Goal: Task Accomplishment & Management: Manage account settings

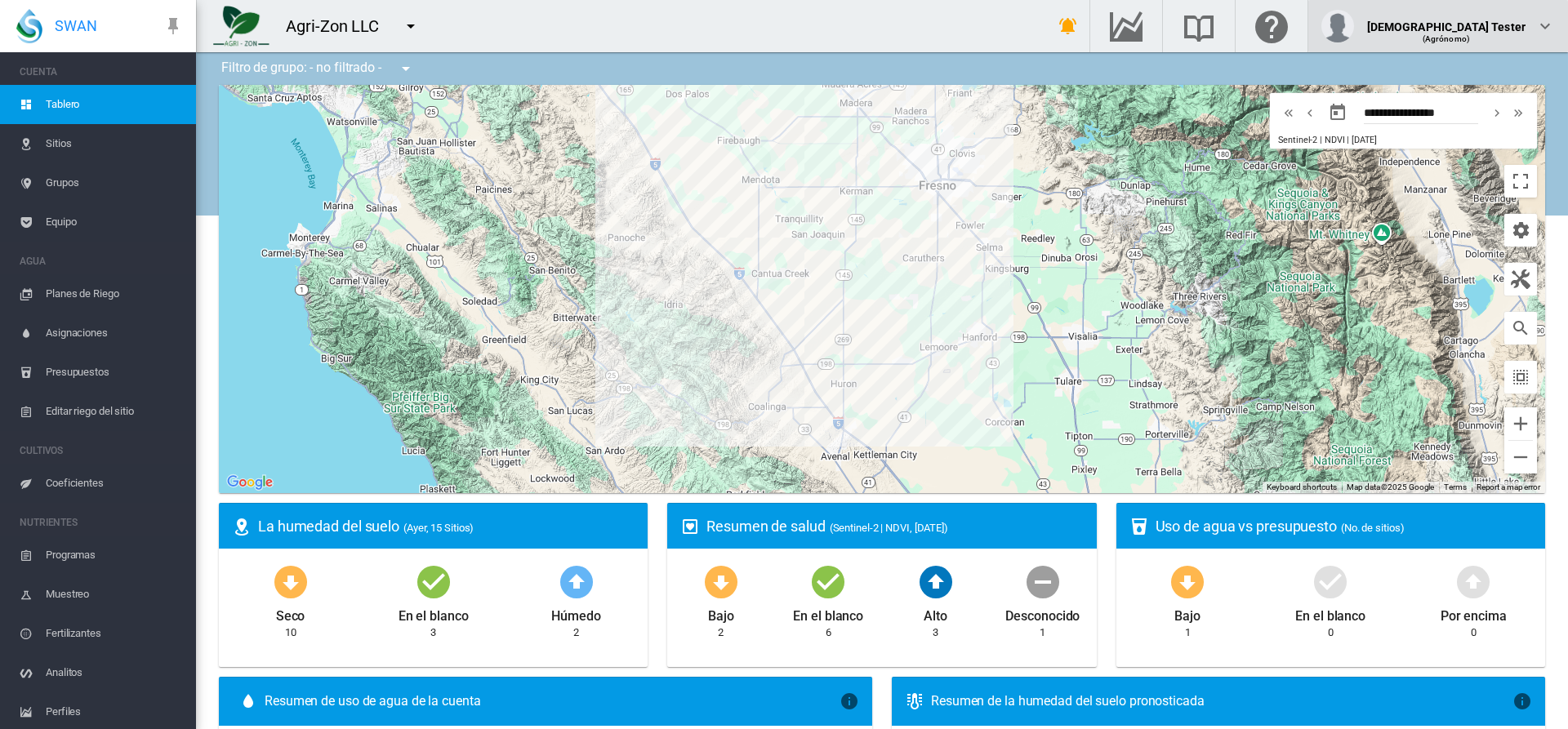
click at [1487, 26] on div "(Agrónomo)" at bounding box center [1446, 33] width 159 height 16
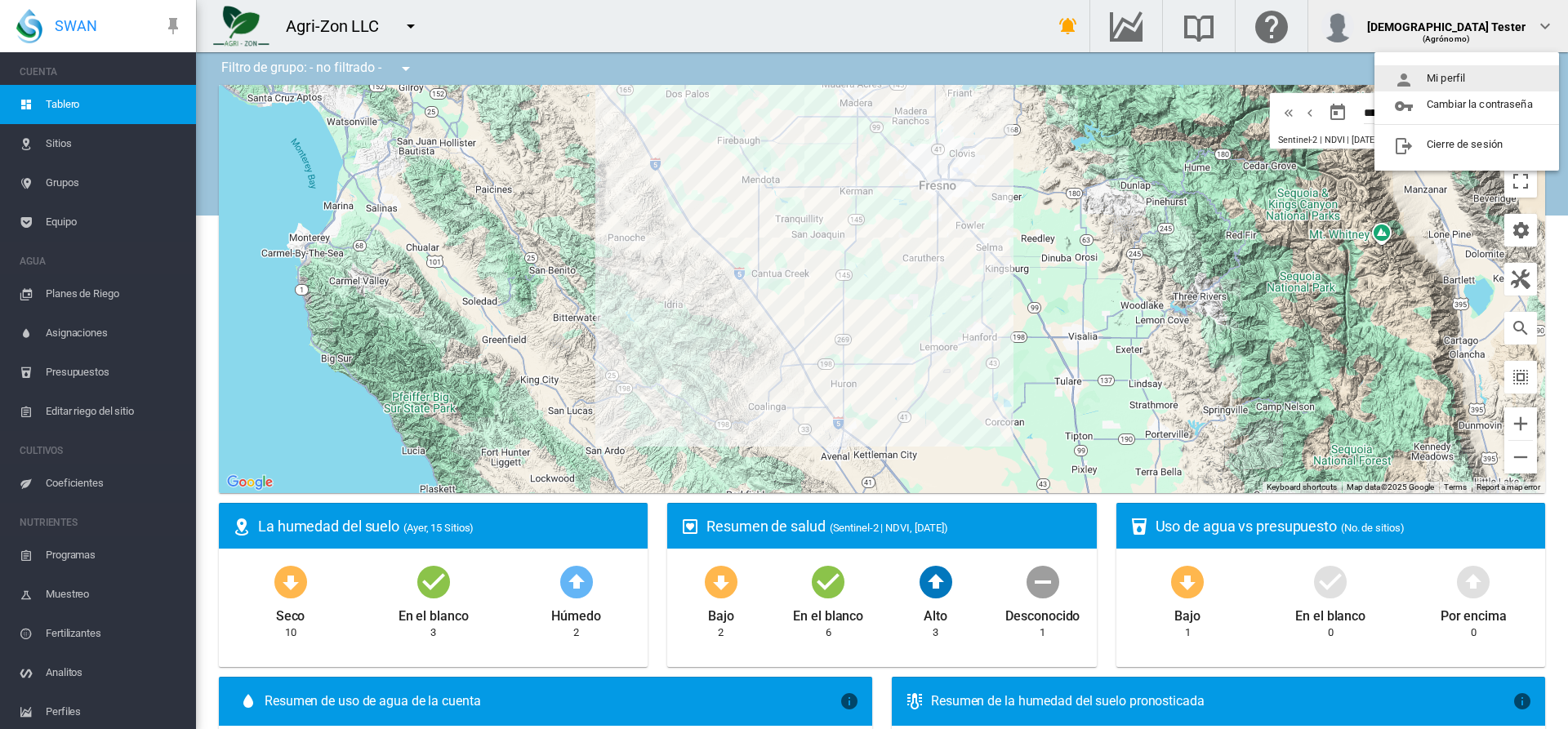
click at [1468, 79] on button "Mi perfil" at bounding box center [1467, 78] width 185 height 26
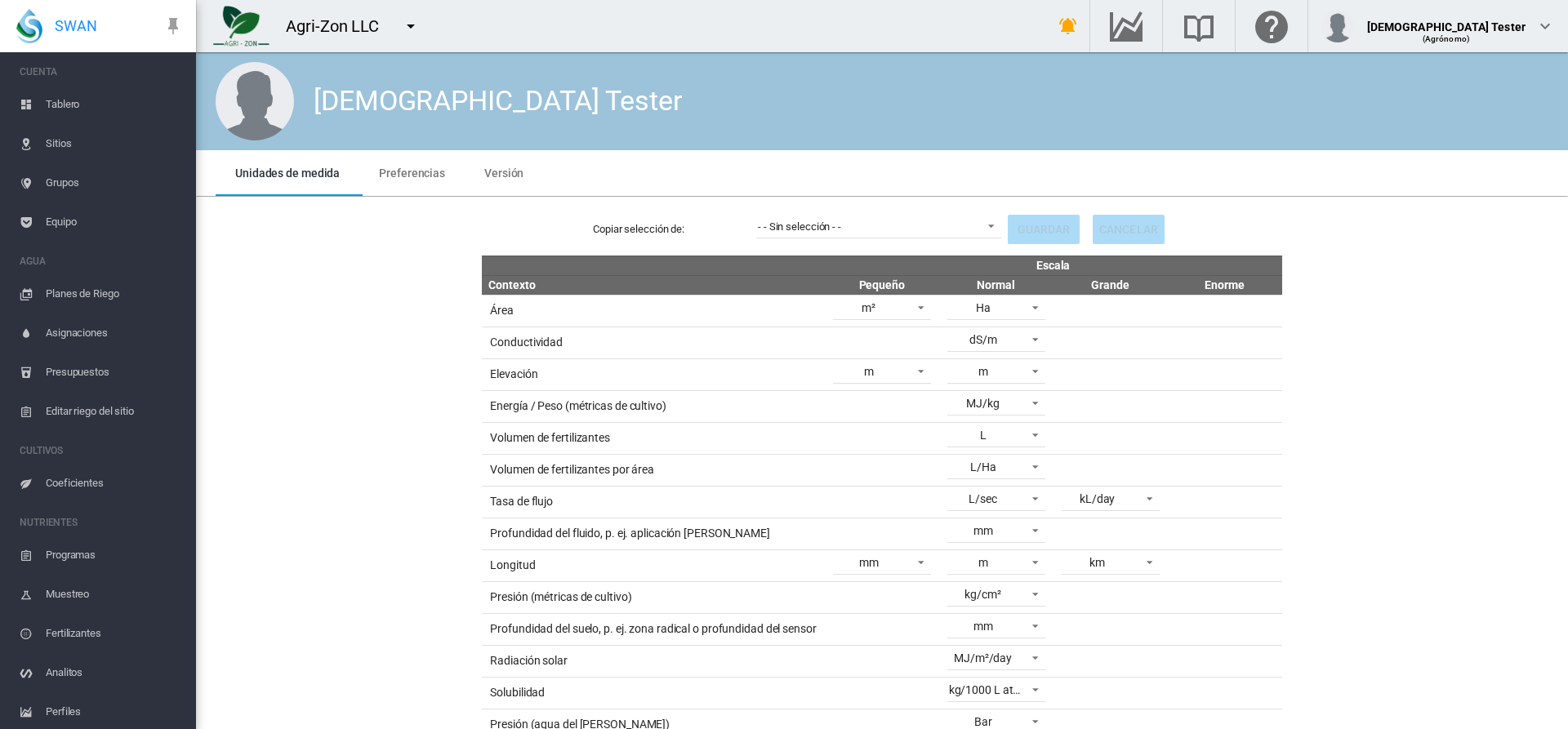
click at [408, 173] on span "Preferencias" at bounding box center [412, 173] width 66 height 13
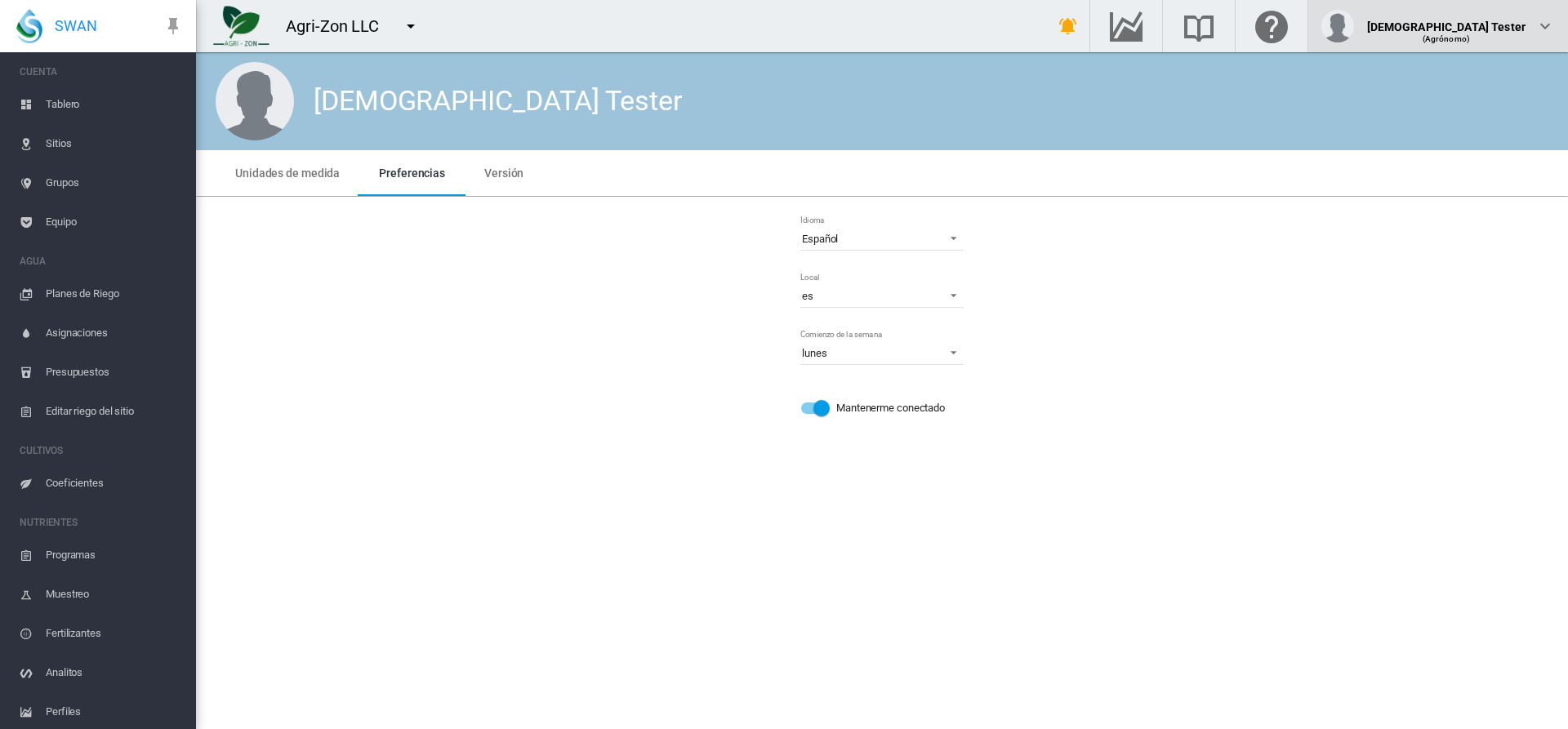
click at [1487, 26] on div "(Agrónomo)" at bounding box center [1446, 33] width 159 height 16
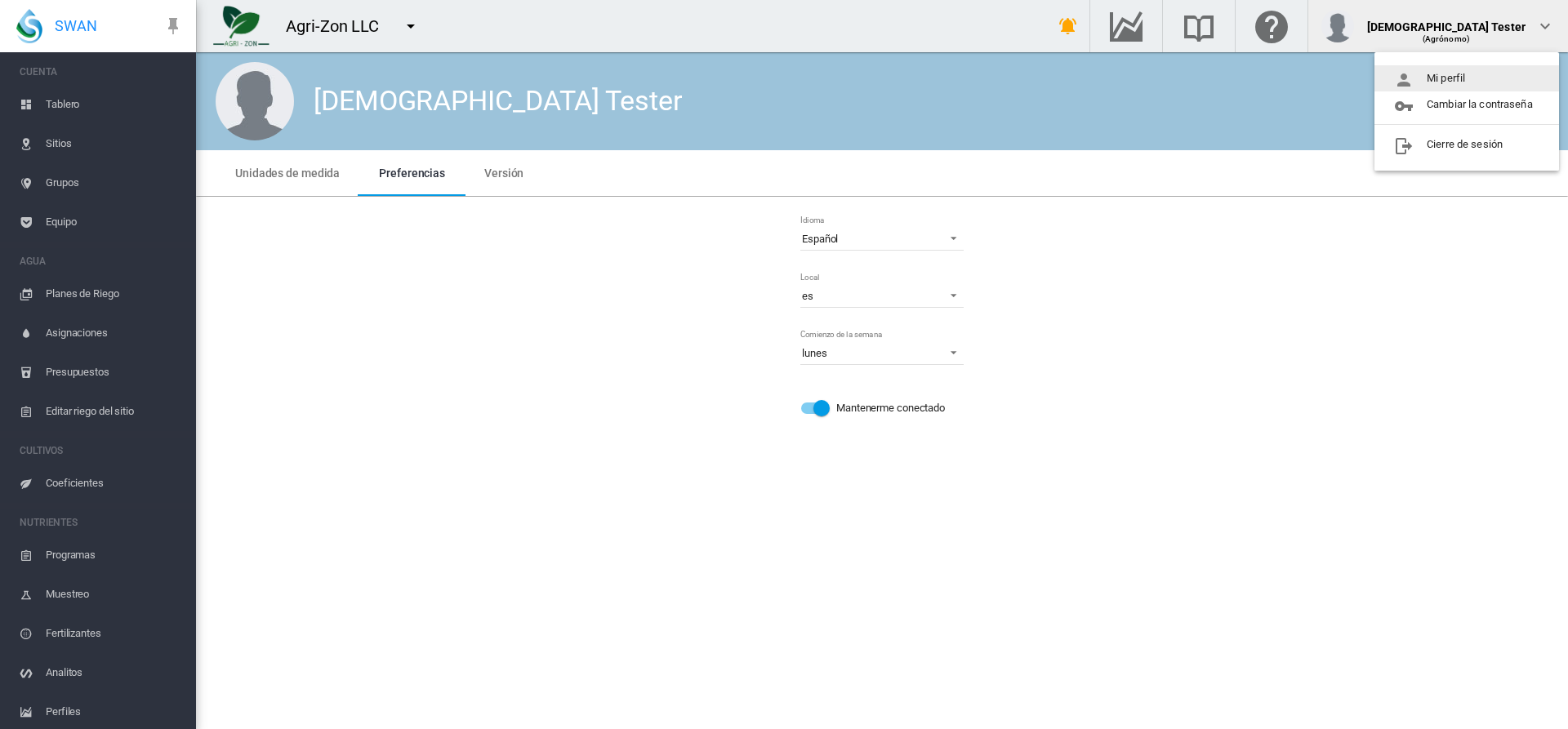
click at [1468, 79] on button "Mi perfil" at bounding box center [1467, 78] width 185 height 26
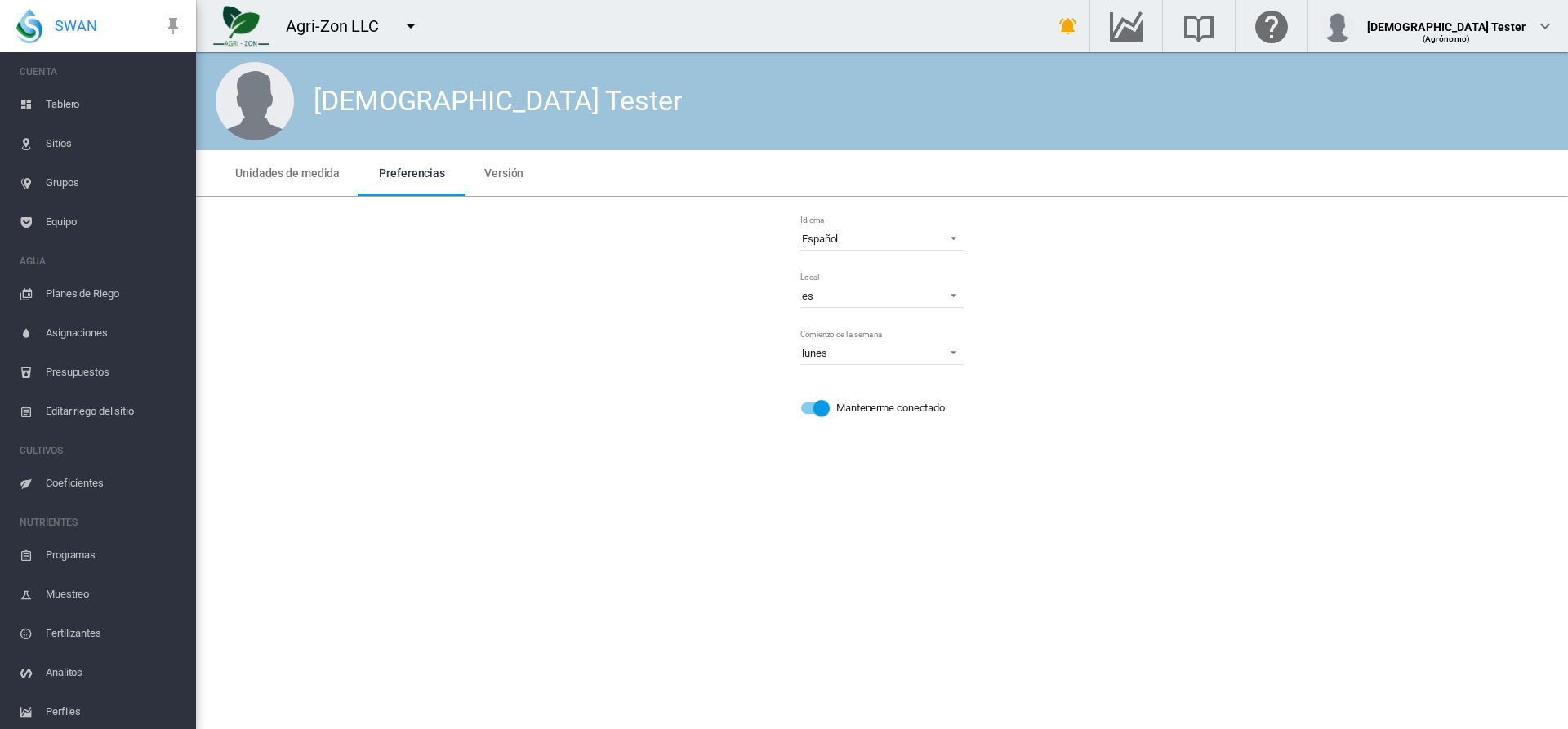
click at [408, 173] on span "Preferencias" at bounding box center [412, 173] width 66 height 13
click at [882, 239] on span "Español" at bounding box center [869, 239] width 134 height 15
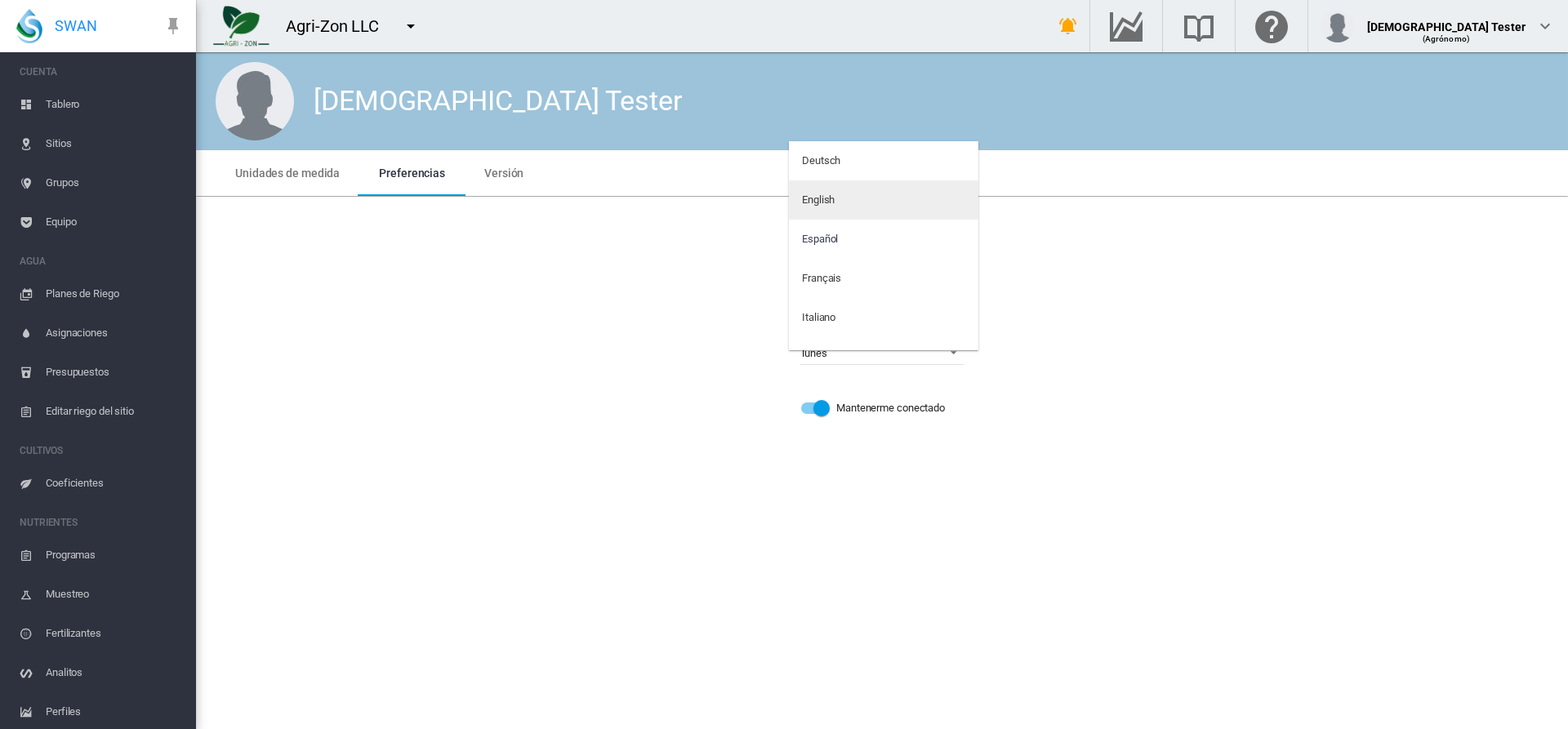
click at [877, 200] on md-option "English" at bounding box center [884, 200] width 190 height 39
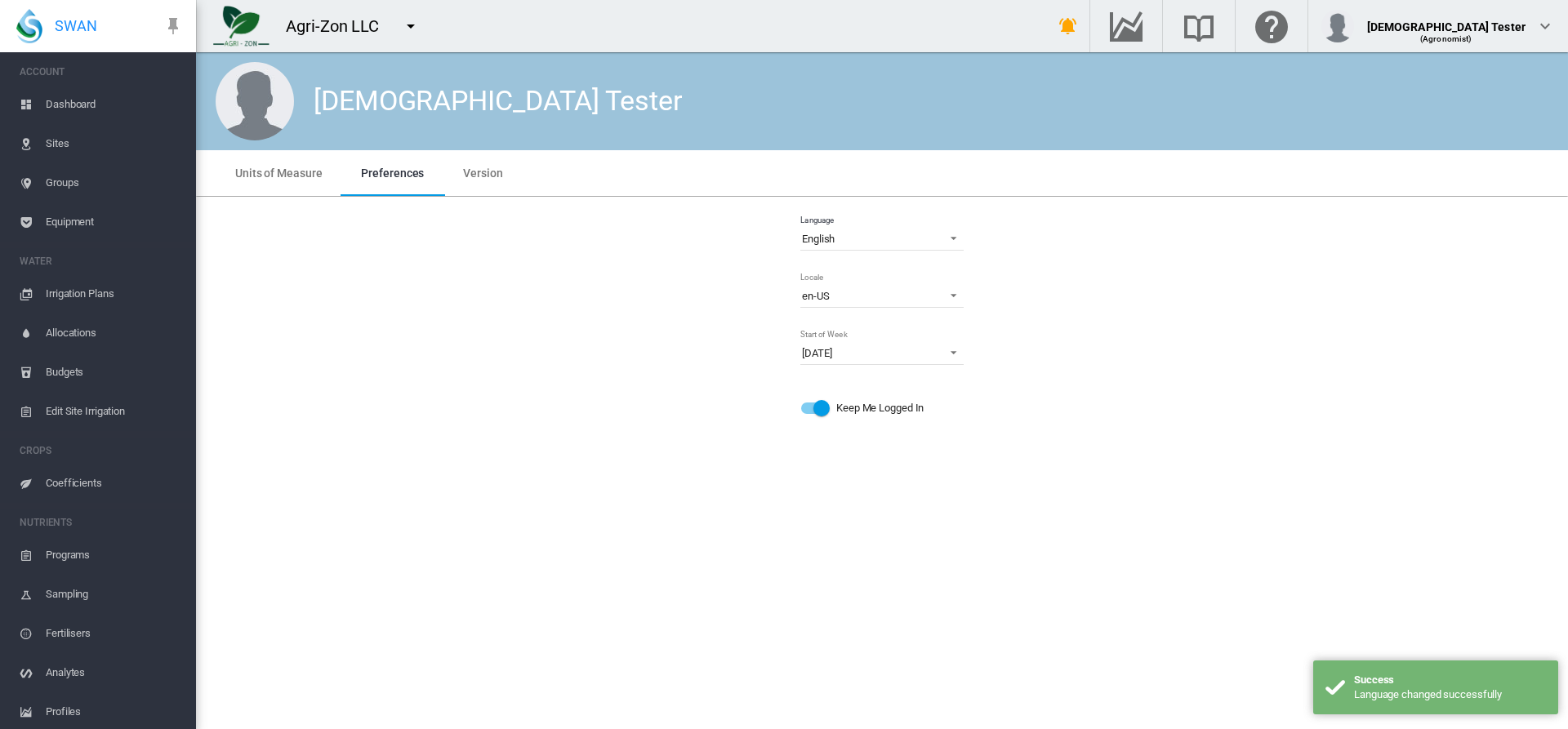
click at [410, 26] on md-icon "icon-menu-down" at bounding box center [411, 26] width 20 height 20
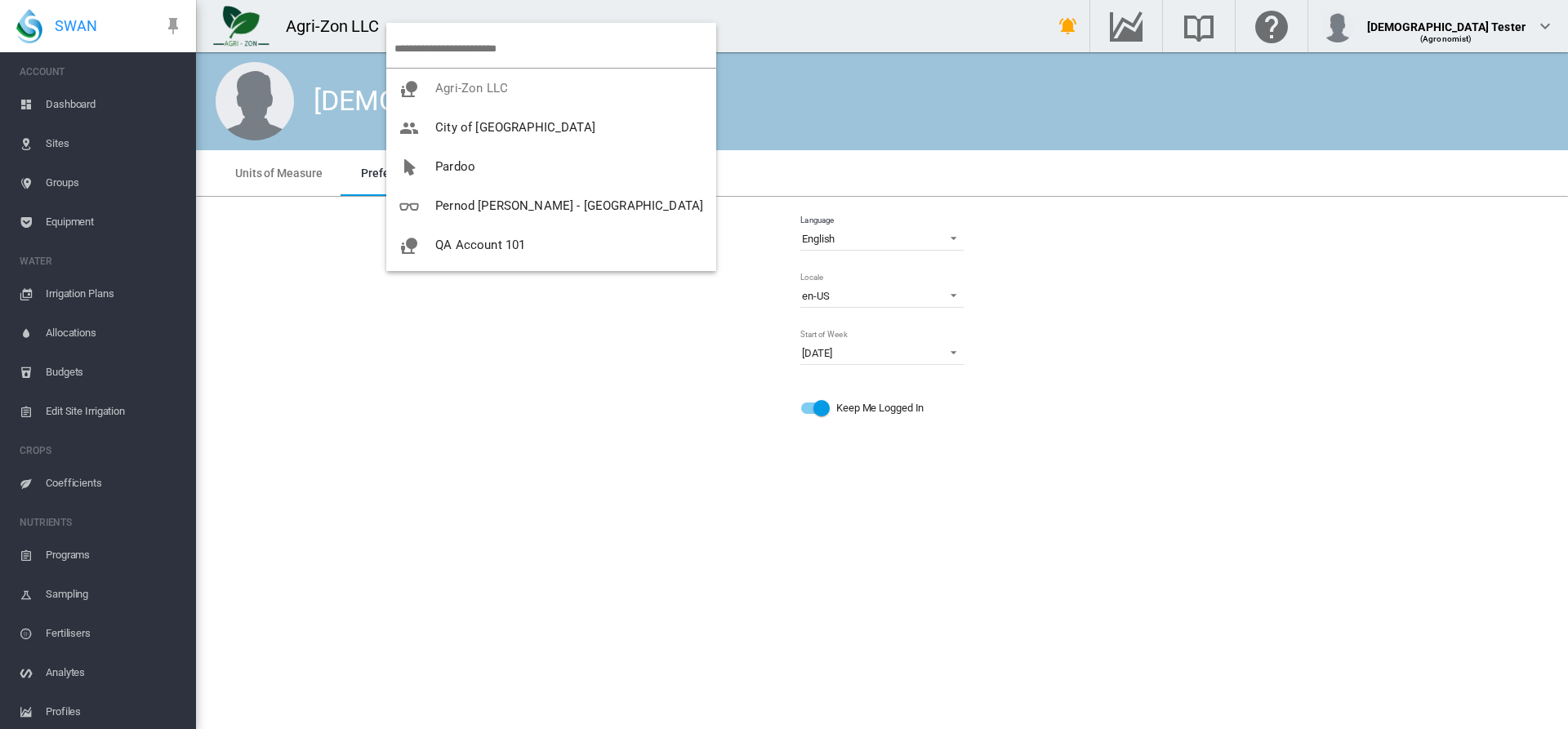
click at [493, 356] on span "UAT in Prod" at bounding box center [468, 363] width 66 height 15
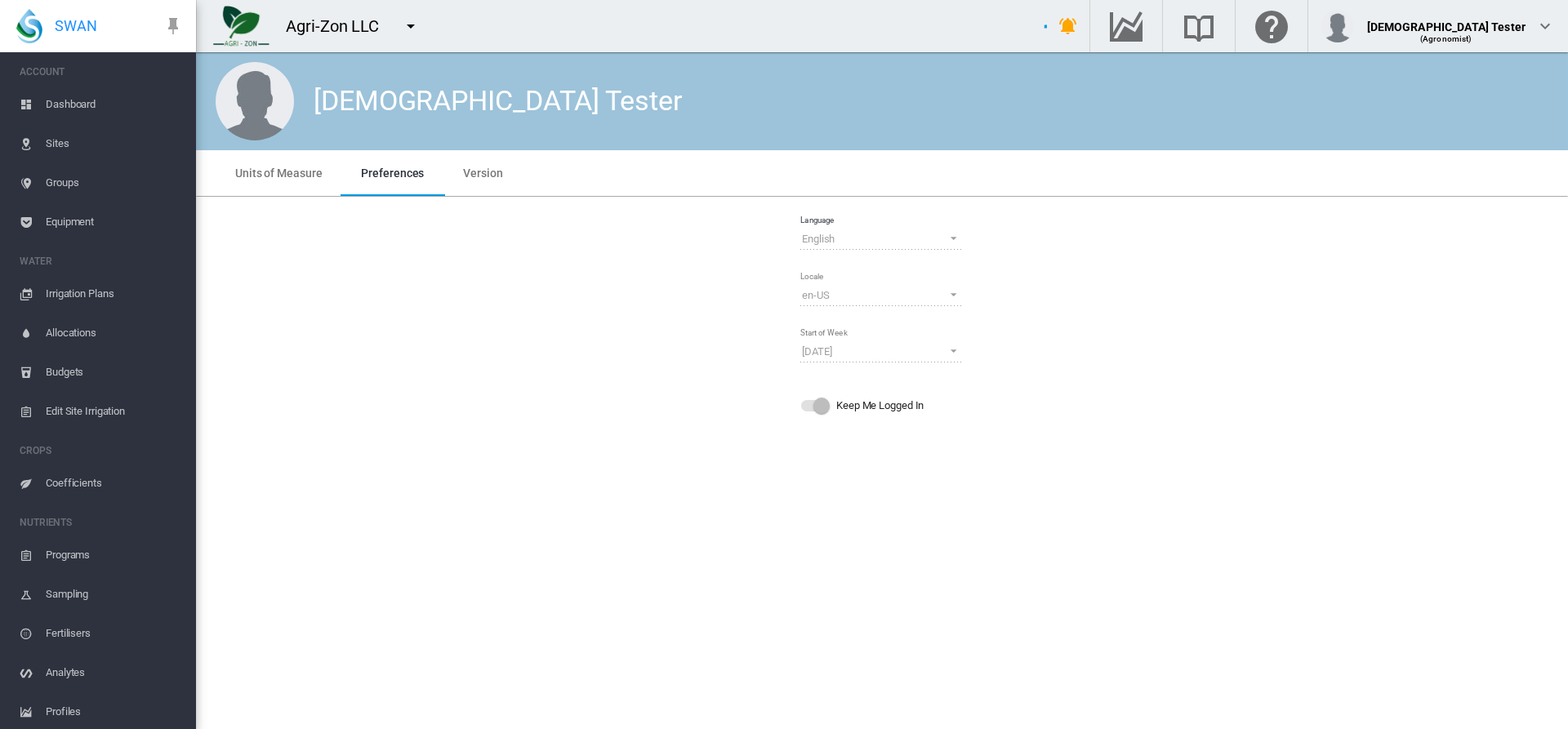
scroll to position [111, 0]
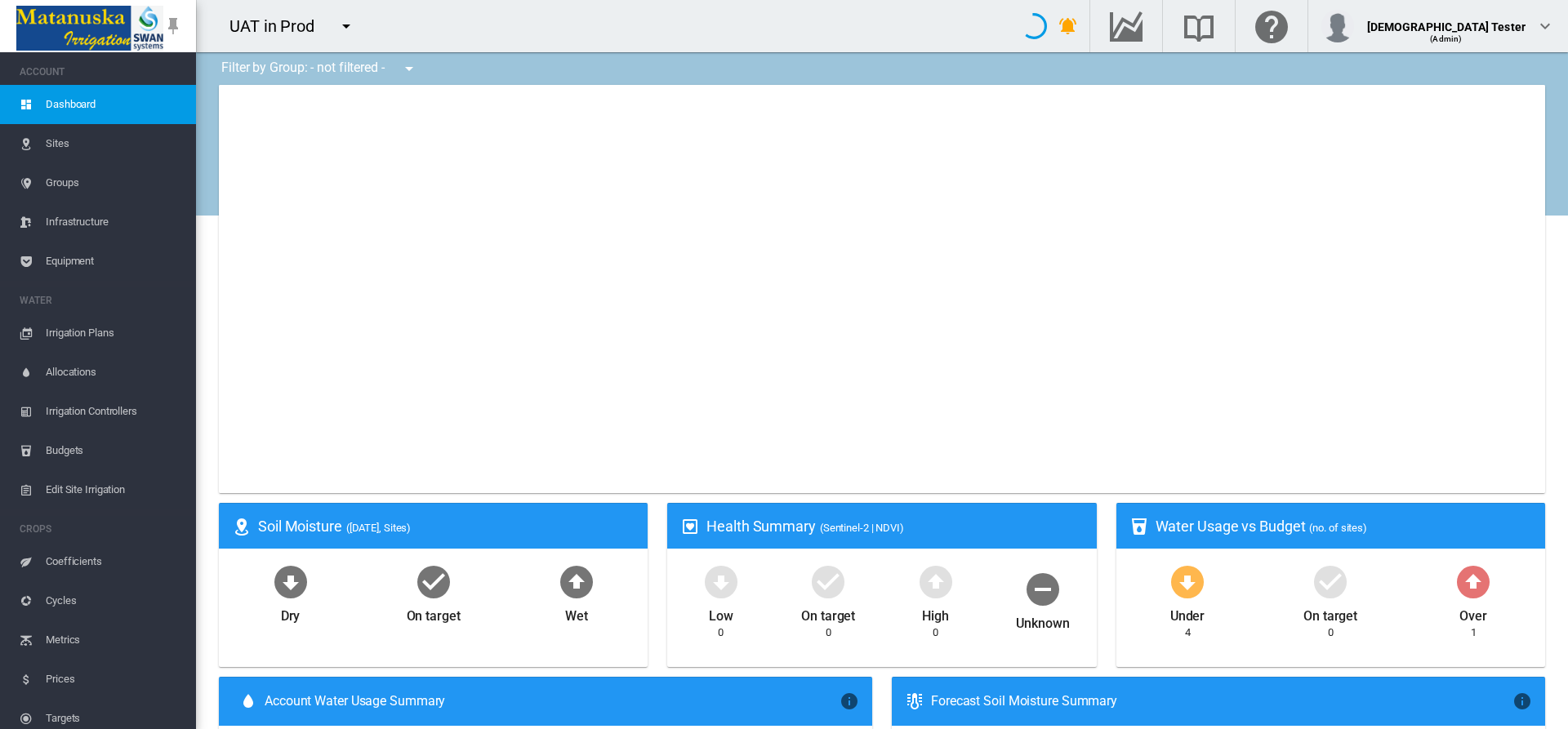
type input "**********"
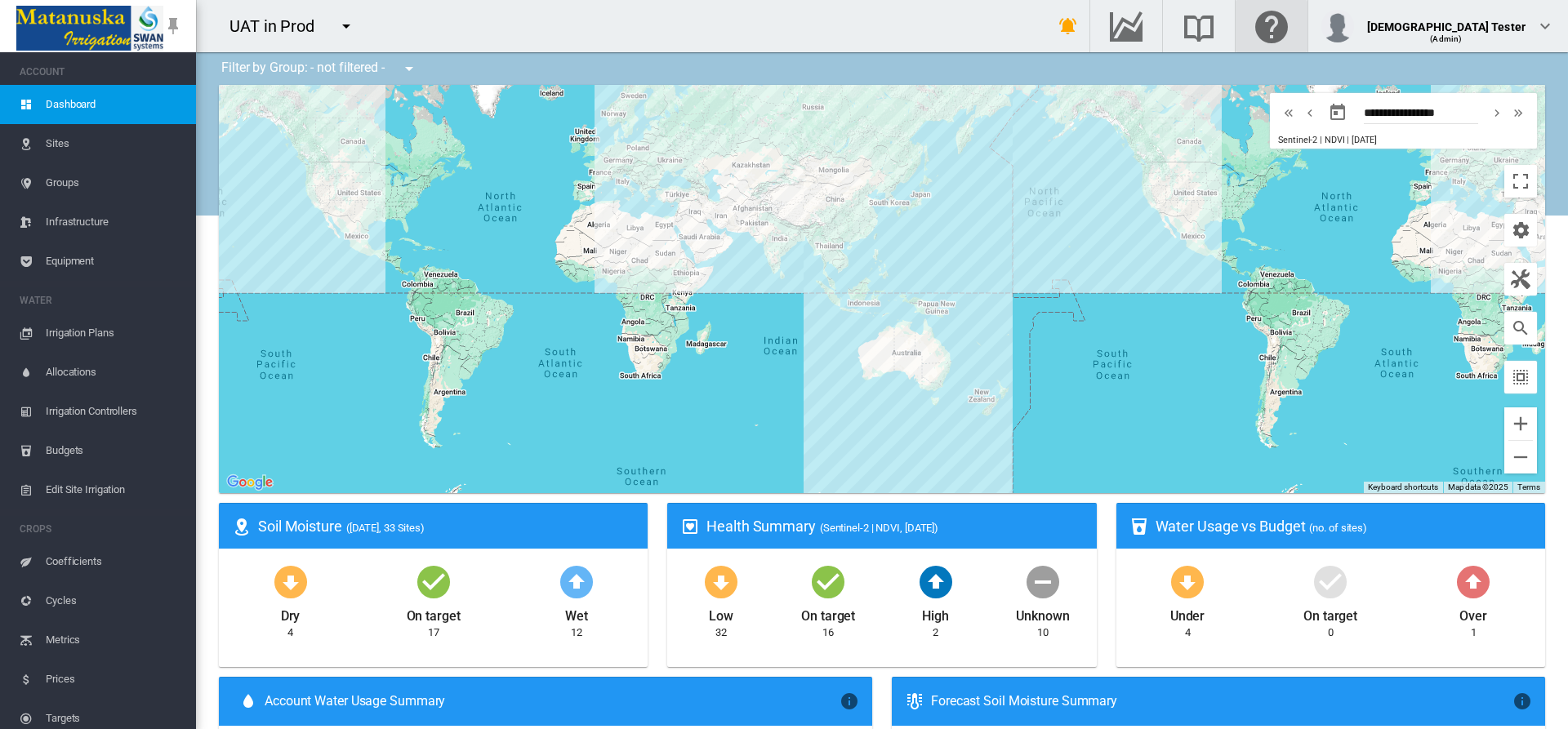
click at [1291, 26] on md-icon "Click here for help" at bounding box center [1271, 26] width 39 height 20
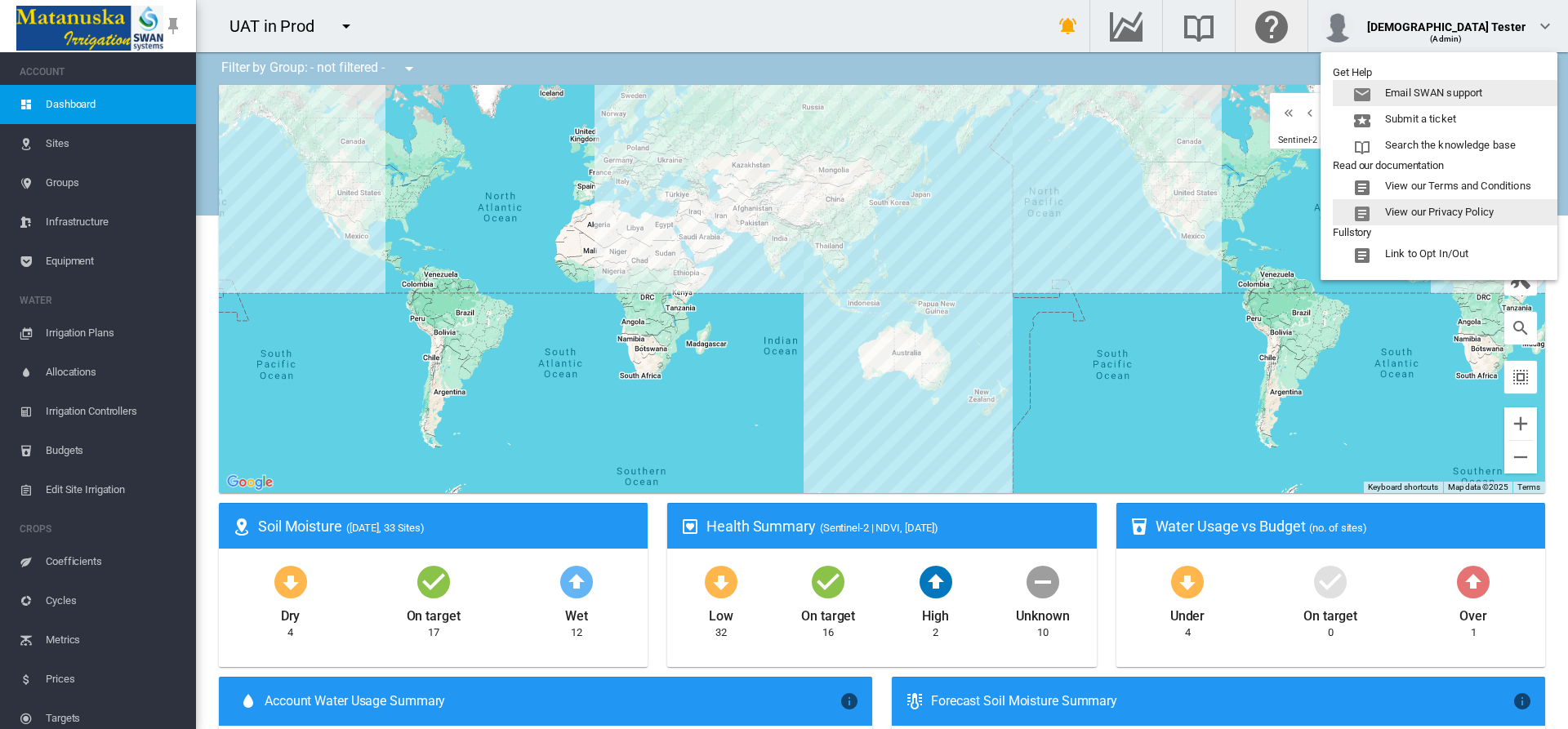
click at [1446, 213] on button "View our Privacy Policy" at bounding box center [1445, 213] width 225 height 26
